Goal: Task Accomplishment & Management: Use online tool/utility

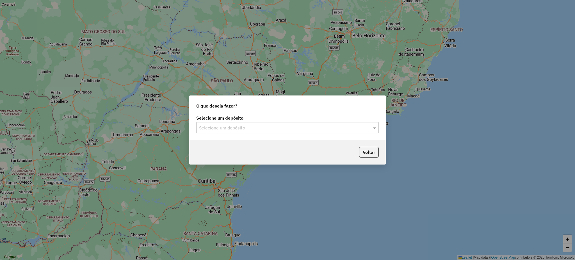
click at [358, 133] on div "Selecione um depósito" at bounding box center [287, 127] width 182 height 11
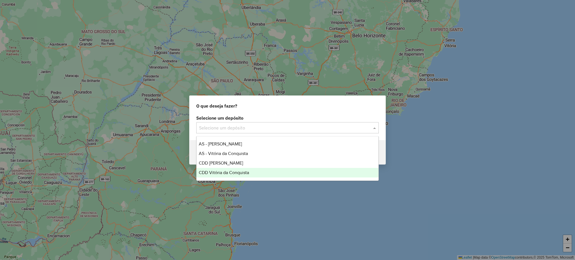
click at [212, 172] on span "CDD Vitória da Conquista" at bounding box center [224, 172] width 50 height 5
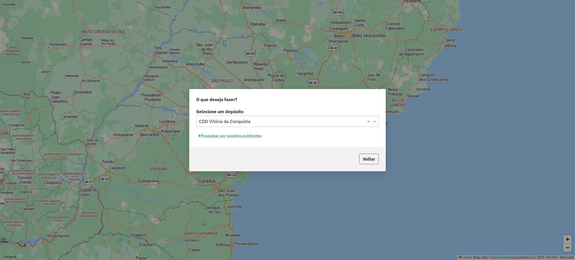
click at [368, 159] on button "Voltar" at bounding box center [369, 158] width 20 height 11
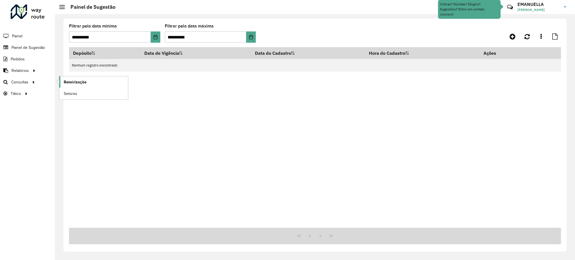
click at [76, 81] on span "Roteirização" at bounding box center [75, 82] width 23 height 6
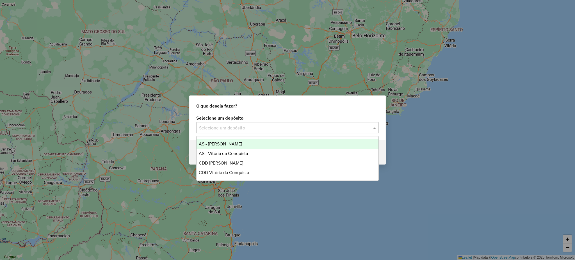
click at [288, 125] on input "text" at bounding box center [282, 128] width 166 height 7
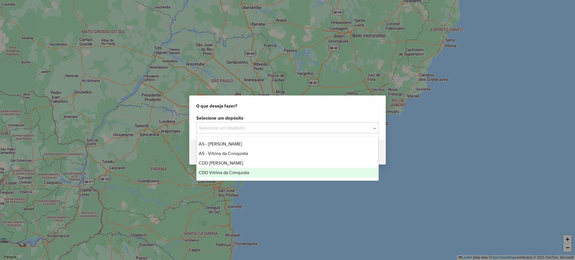
click at [220, 174] on span "CDD Vitória da Conquista" at bounding box center [224, 172] width 50 height 5
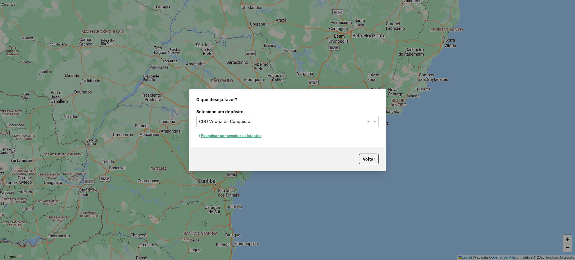
click at [242, 135] on button "Pesquisar por sessões existentes" at bounding box center [230, 135] width 68 height 9
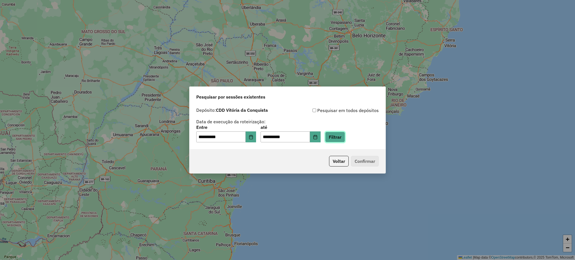
click at [345, 140] on button "Filtrar" at bounding box center [335, 137] width 20 height 11
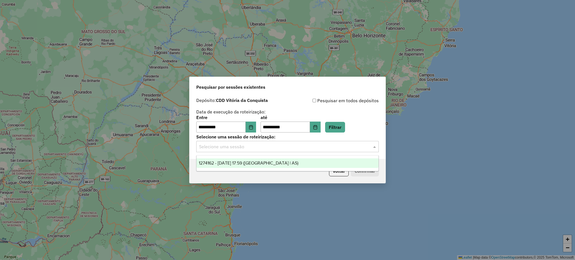
click at [317, 148] on input "text" at bounding box center [282, 146] width 166 height 7
click at [241, 164] on span "1274162 - 12/09/2025 17:59 (Rota | AS)" at bounding box center [249, 163] width 100 height 5
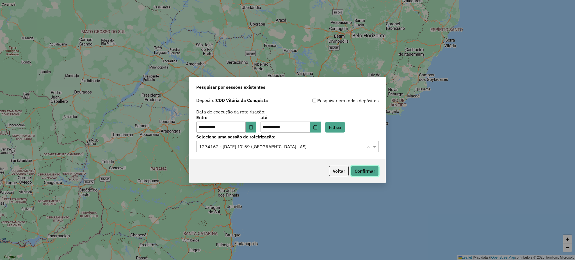
click at [373, 169] on button "Confirmar" at bounding box center [365, 171] width 28 height 11
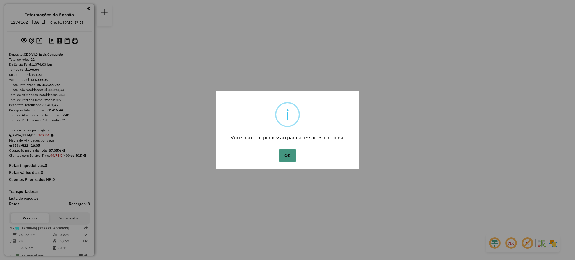
click at [286, 157] on button "OK" at bounding box center [287, 155] width 17 height 13
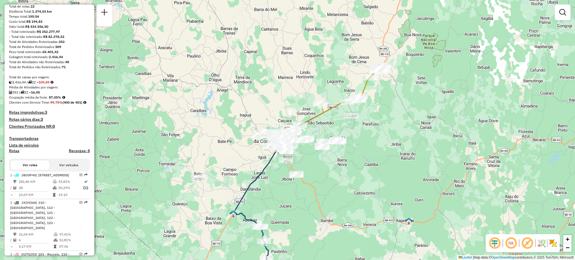
scroll to position [75, 0]
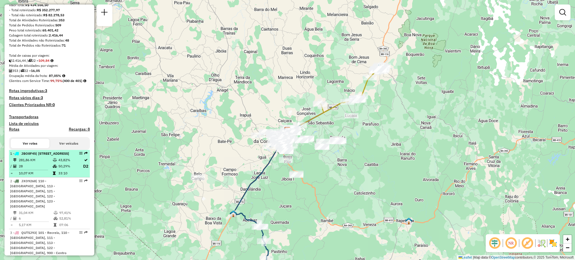
click at [35, 156] on div "1 - JBO8F45 | 620 - [GEOGRAPHIC_DATA] , 621 - [STREET_ADDRESS]" at bounding box center [39, 153] width 59 height 5
select select "**********"
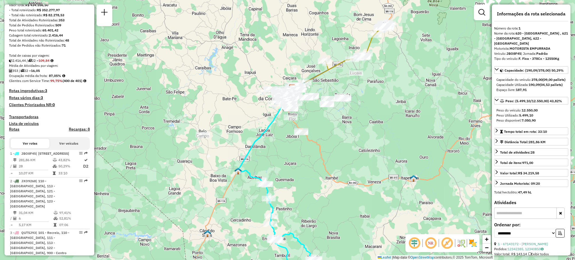
drag, startPoint x: 381, startPoint y: 103, endPoint x: 370, endPoint y: 152, distance: 50.5
click at [370, 152] on div "Janela de atendimento Grade de atendimento Capacidade Transportadoras Veículos …" at bounding box center [287, 130] width 575 height 260
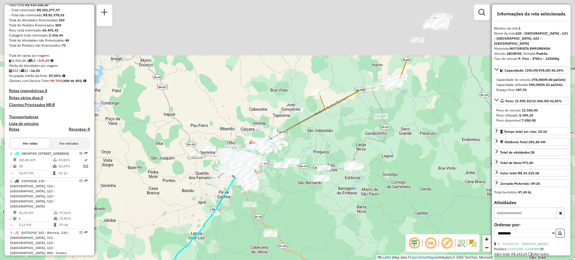
drag, startPoint x: 322, startPoint y: 90, endPoint x: 371, endPoint y: 175, distance: 98.0
click at [371, 175] on div "Janela de atendimento Grade de atendimento Capacidade Transportadoras Veículos …" at bounding box center [287, 130] width 575 height 260
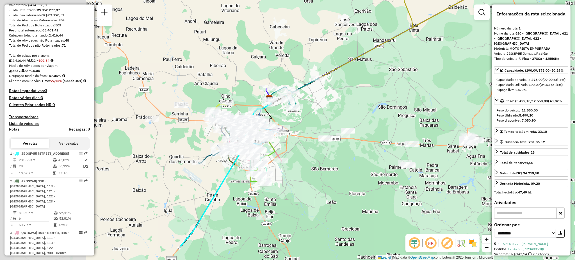
drag, startPoint x: 268, startPoint y: 155, endPoint x: 368, endPoint y: 95, distance: 116.8
click at [368, 95] on div "Janela de atendimento Grade de atendimento Capacidade Transportadoras Veículos …" at bounding box center [287, 130] width 575 height 260
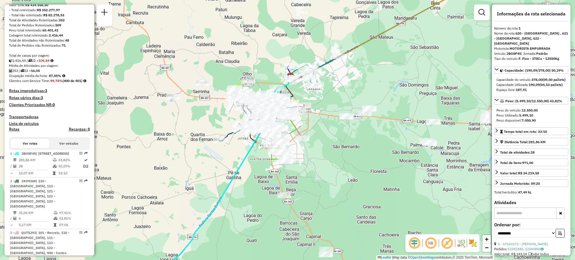
click at [430, 244] on em at bounding box center [430, 242] width 13 height 13
click at [437, 249] on em at bounding box center [430, 242] width 13 height 13
click at [429, 244] on em at bounding box center [430, 242] width 13 height 13
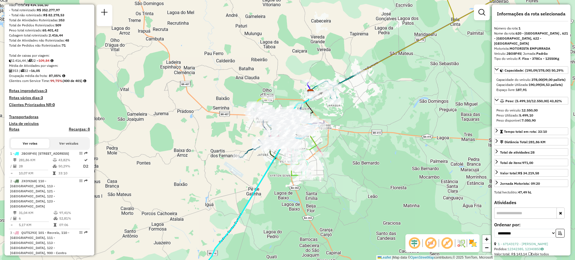
drag, startPoint x: 327, startPoint y: 139, endPoint x: 346, endPoint y: 162, distance: 29.6
click at [346, 162] on div "Janela de atendimento Grade de atendimento Capacidade Transportadoras Veículos …" at bounding box center [287, 130] width 575 height 260
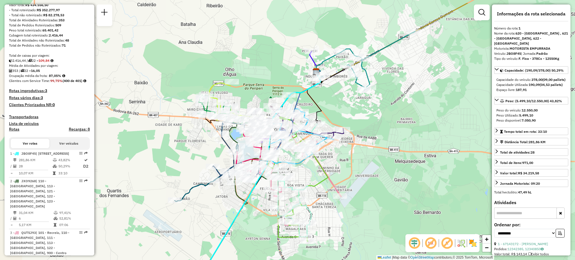
drag, startPoint x: 337, startPoint y: 147, endPoint x: 360, endPoint y: 176, distance: 37.3
click at [360, 176] on div "Janela de atendimento Grade de atendimento Capacidade Transportadoras Veículos …" at bounding box center [287, 130] width 575 height 260
